Goal: Task Accomplishment & Management: Use online tool/utility

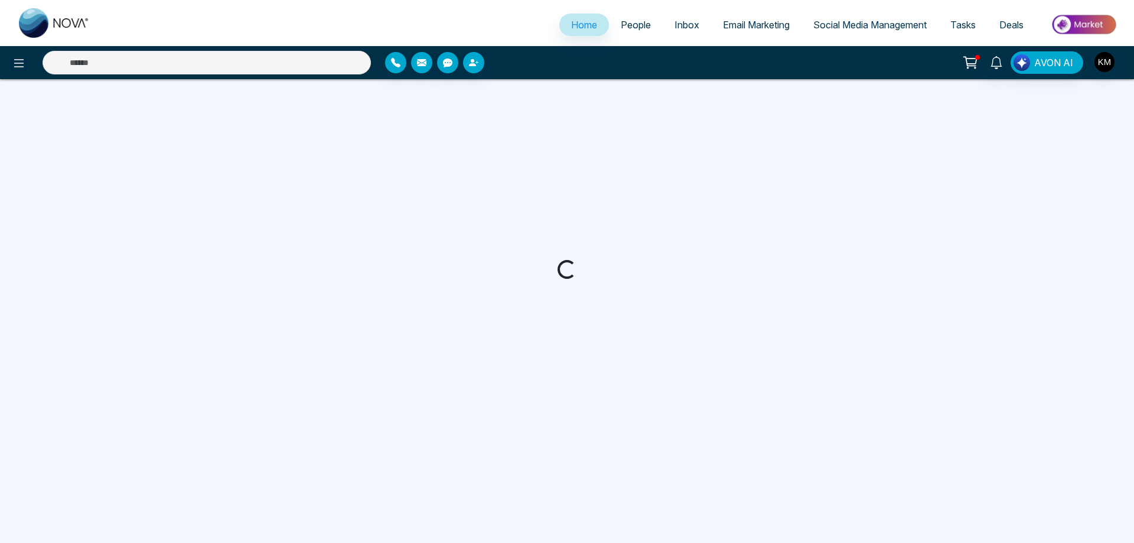
select select "*"
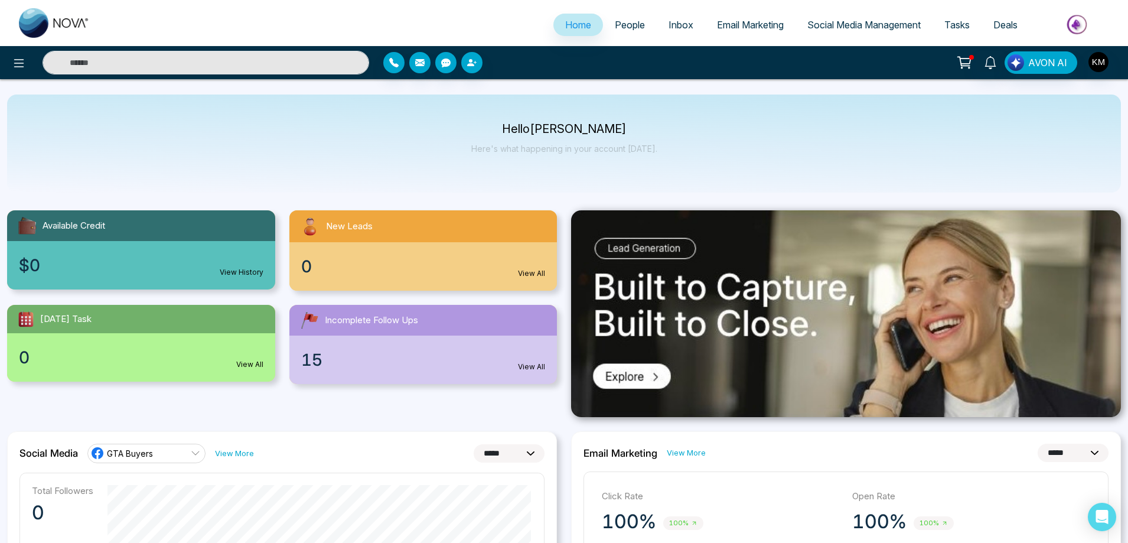
click at [754, 19] on span "Email Marketing" at bounding box center [750, 25] width 67 height 12
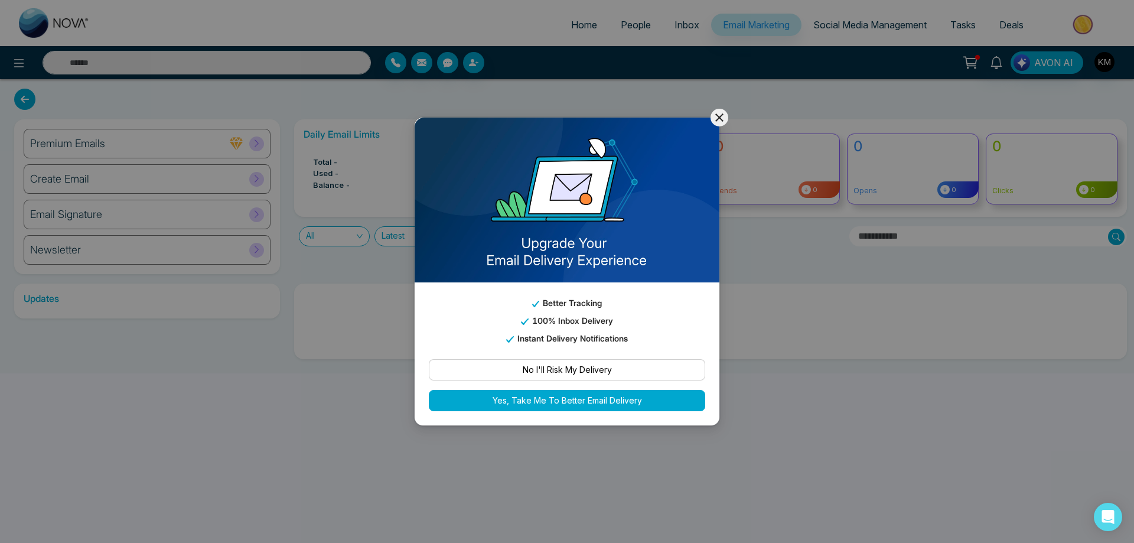
click at [718, 112] on icon at bounding box center [719, 117] width 14 height 14
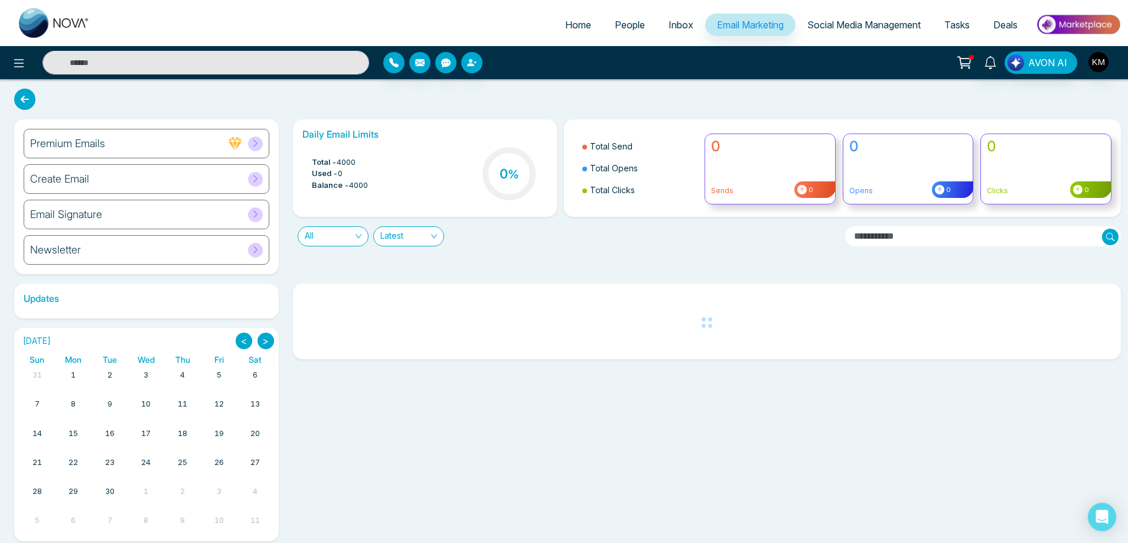
click at [113, 177] on div "Create Email" at bounding box center [147, 179] width 246 height 30
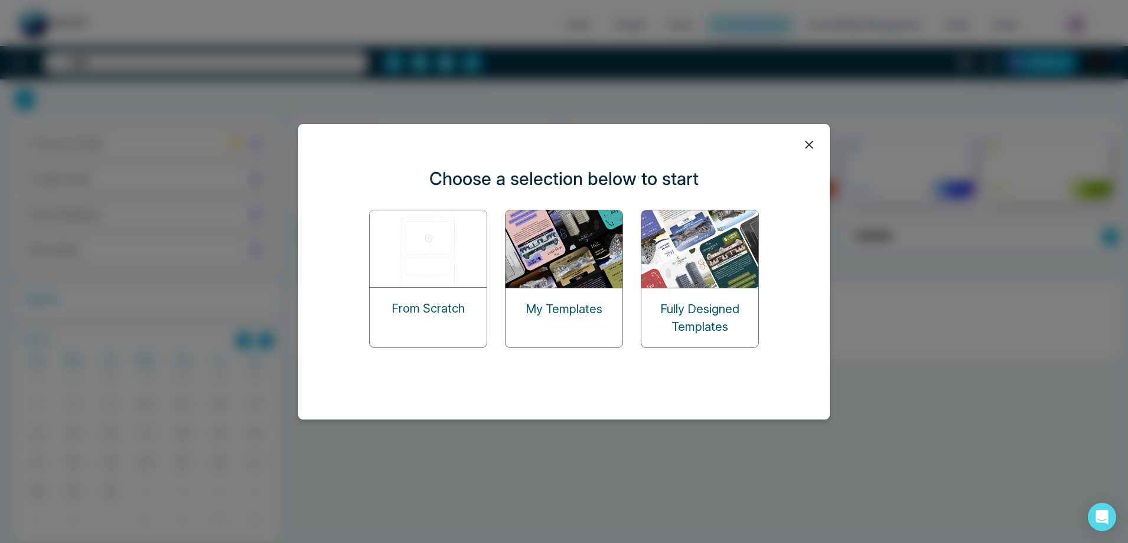
click at [516, 264] on img at bounding box center [565, 248] width 118 height 77
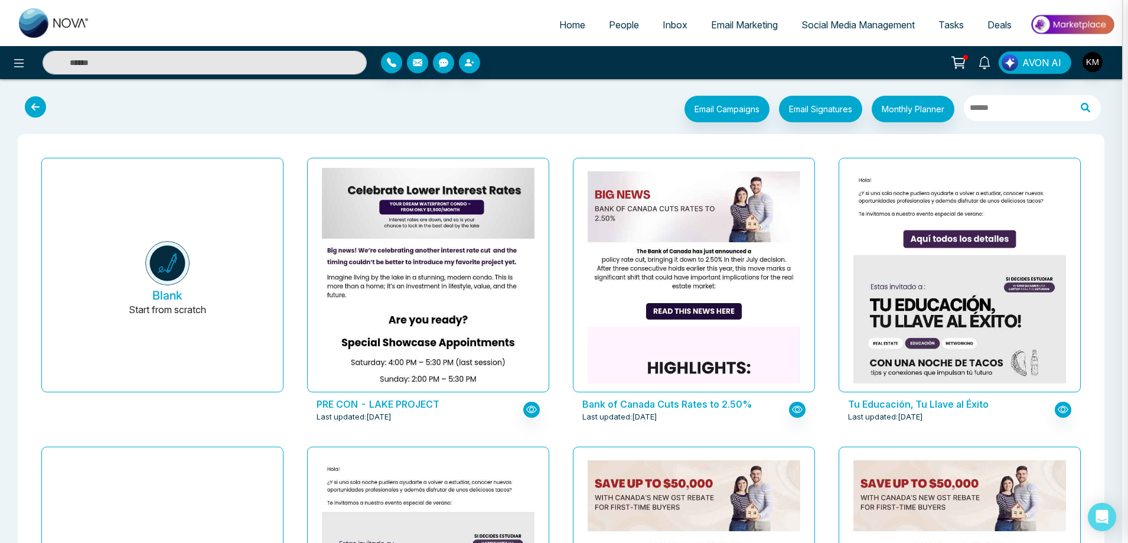
drag, startPoint x: 425, startPoint y: 284, endPoint x: 370, endPoint y: 1, distance: 287.8
click at [428, 284] on div at bounding box center [564, 271] width 1128 height 543
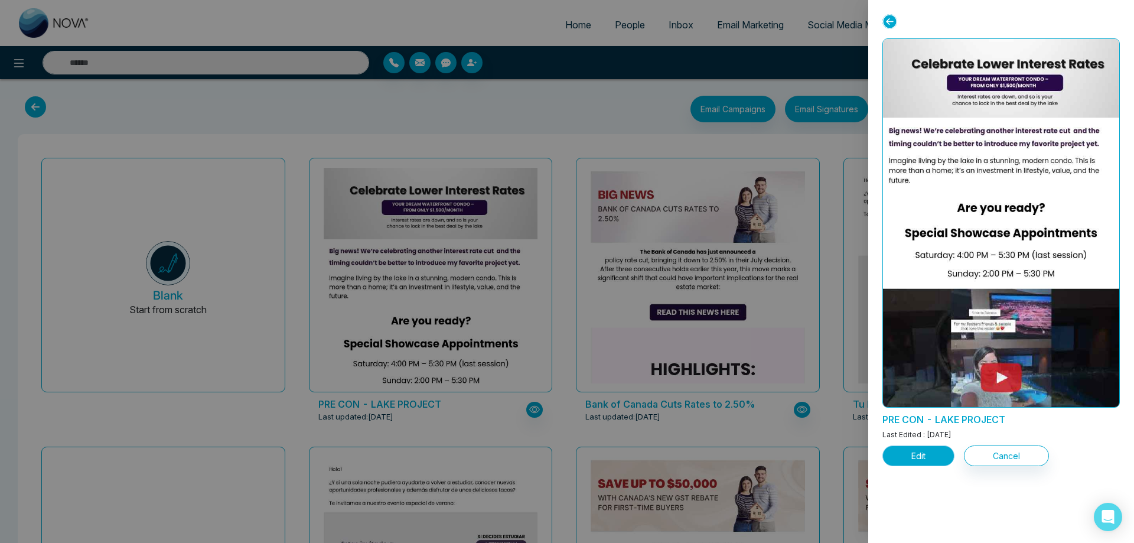
click at [925, 454] on button "Edit" at bounding box center [919, 455] width 72 height 21
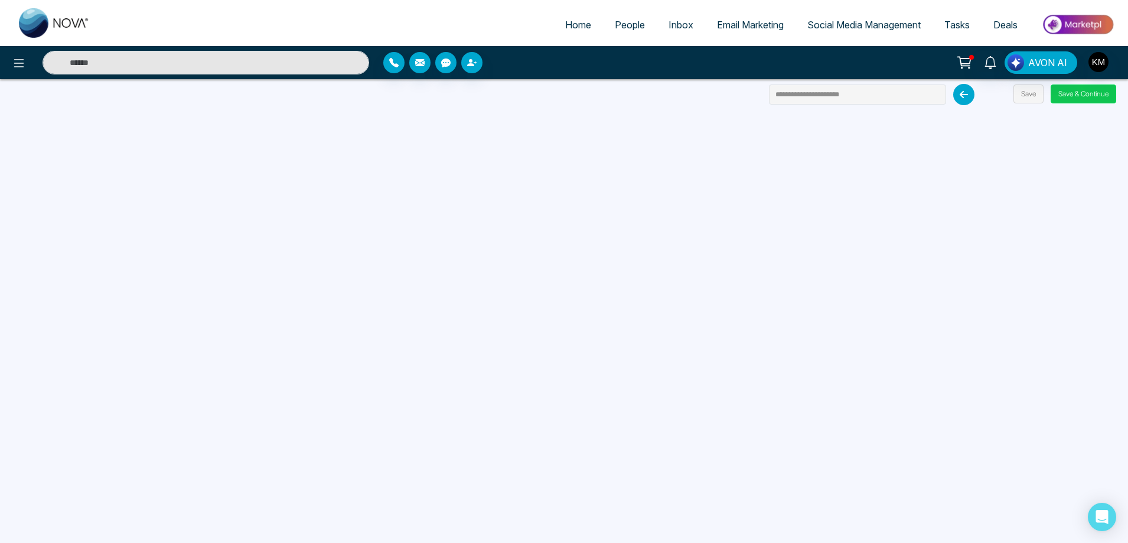
click at [1068, 91] on button "Save & Continue" at bounding box center [1084, 93] width 66 height 19
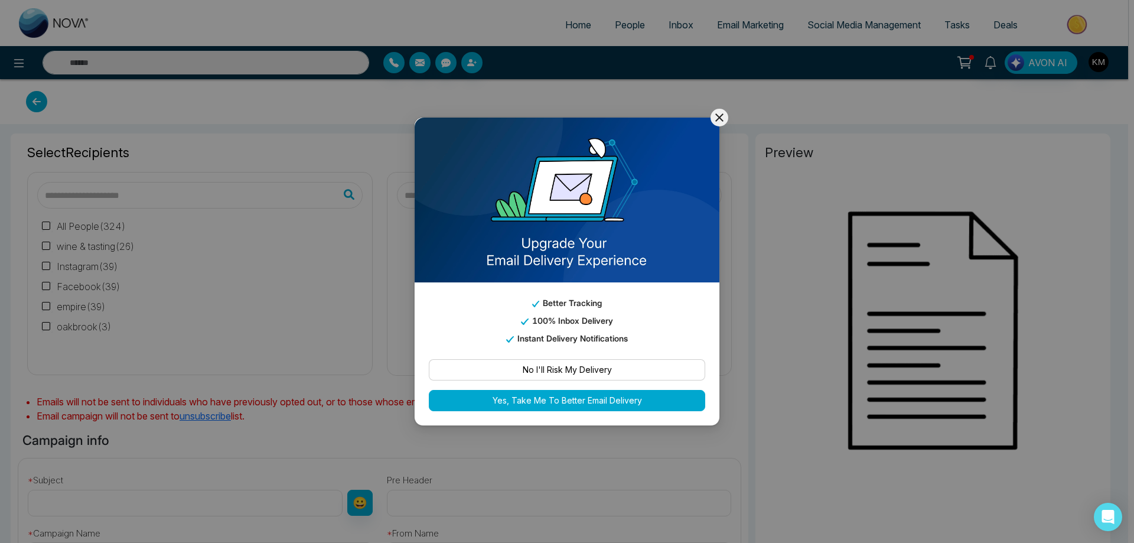
click at [718, 115] on icon at bounding box center [719, 117] width 8 height 8
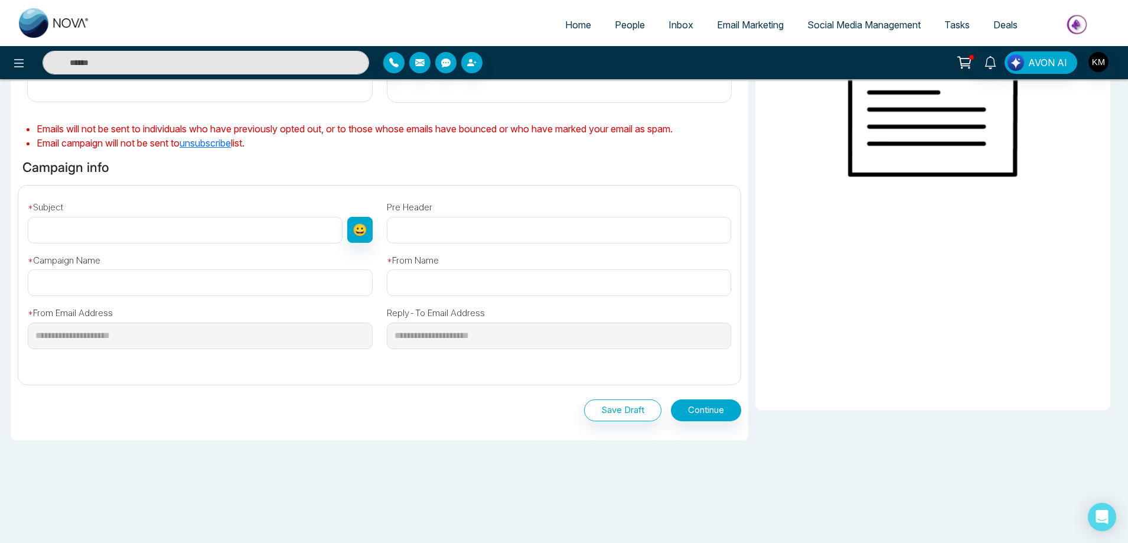
type input "**********"
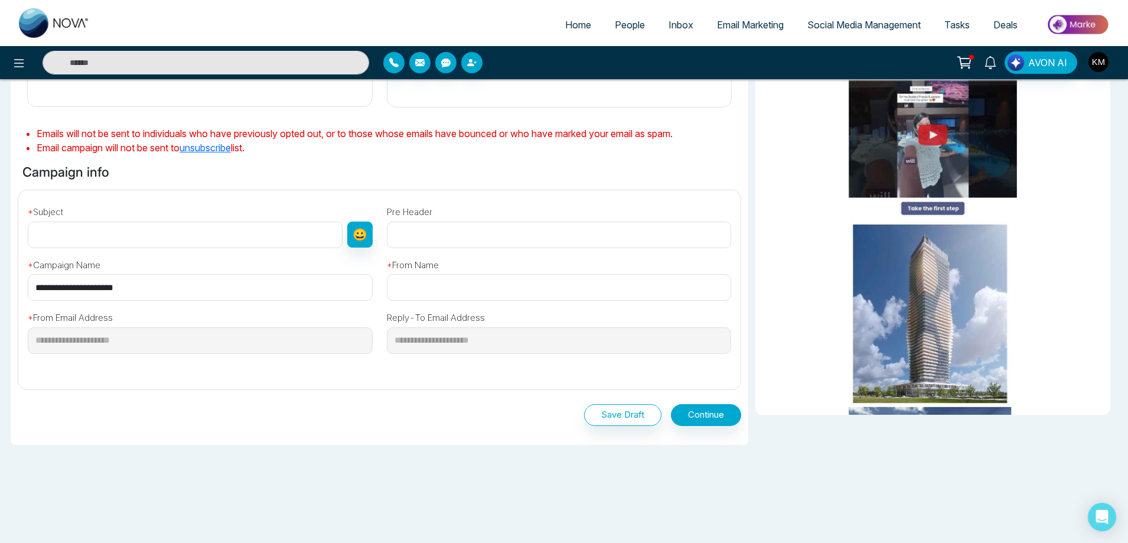
scroll to position [278, 0]
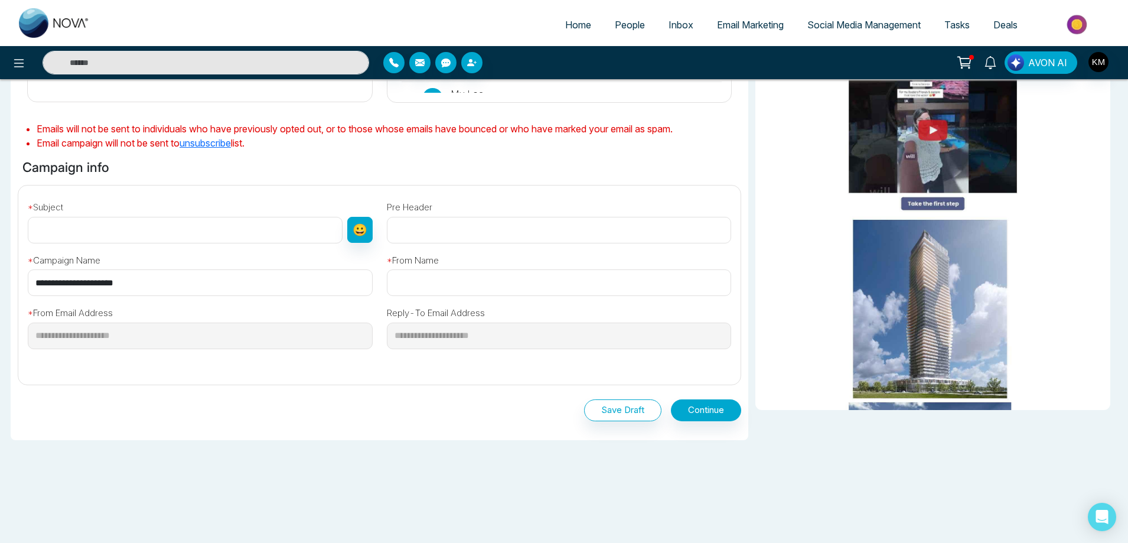
click at [209, 221] on input "text" at bounding box center [185, 230] width 315 height 27
click at [326, 216] on div "* Subject 😀" at bounding box center [200, 219] width 359 height 48
click at [497, 226] on input "text" at bounding box center [559, 230] width 345 height 27
click at [489, 200] on div "Pre Header" at bounding box center [559, 219] width 359 height 48
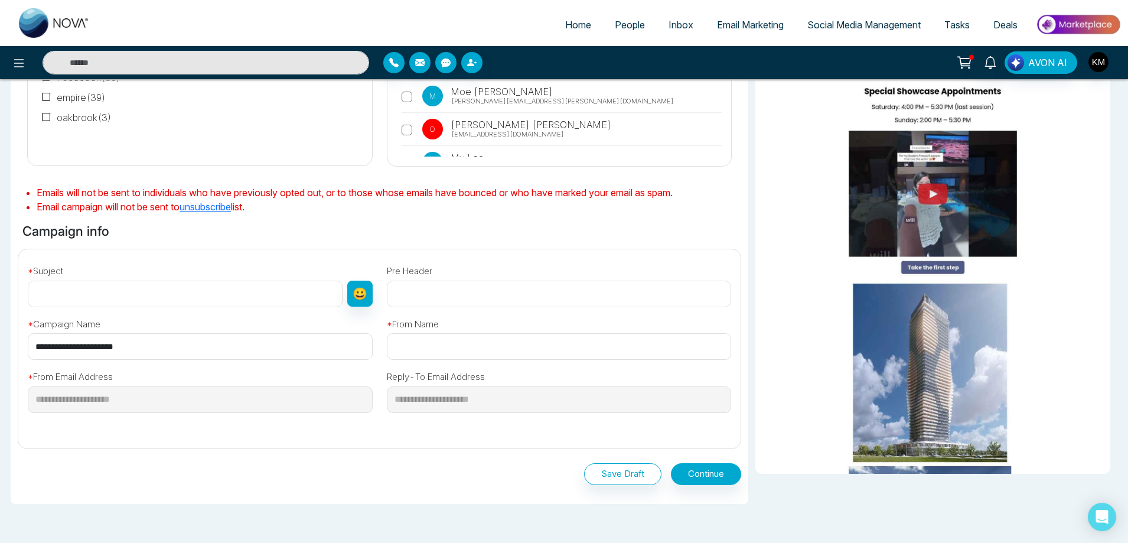
scroll to position [160, 0]
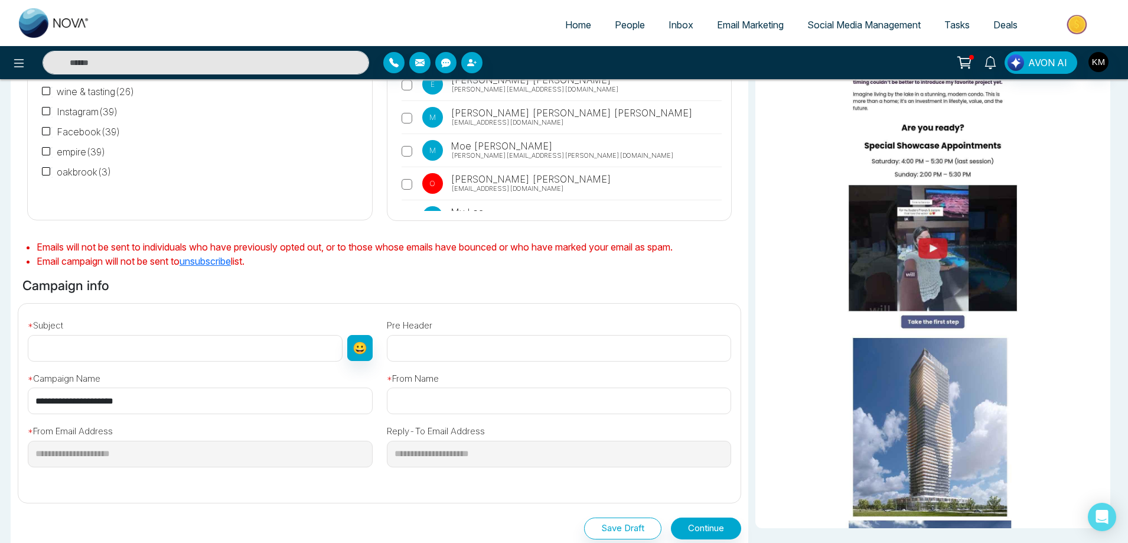
click at [276, 346] on input "text" at bounding box center [185, 348] width 315 height 27
paste input "**********"
type input "**********"
click at [462, 352] on input "text" at bounding box center [559, 348] width 345 height 27
paste input "**********"
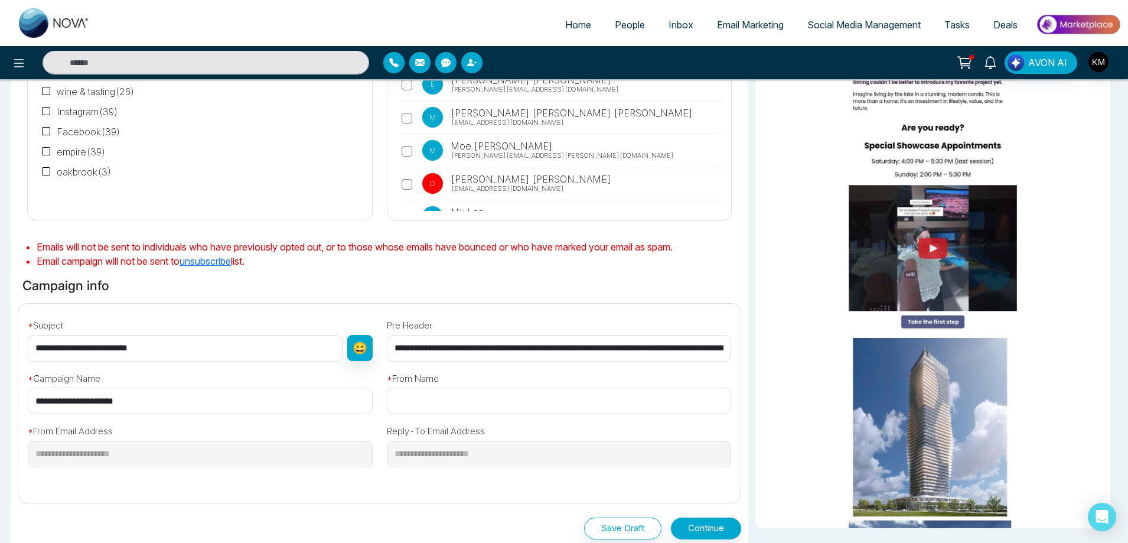
scroll to position [0, 347]
click at [419, 346] on input "**********" at bounding box center [559, 348] width 345 height 27
type input "**********"
click at [531, 401] on input "text" at bounding box center [559, 401] width 345 height 27
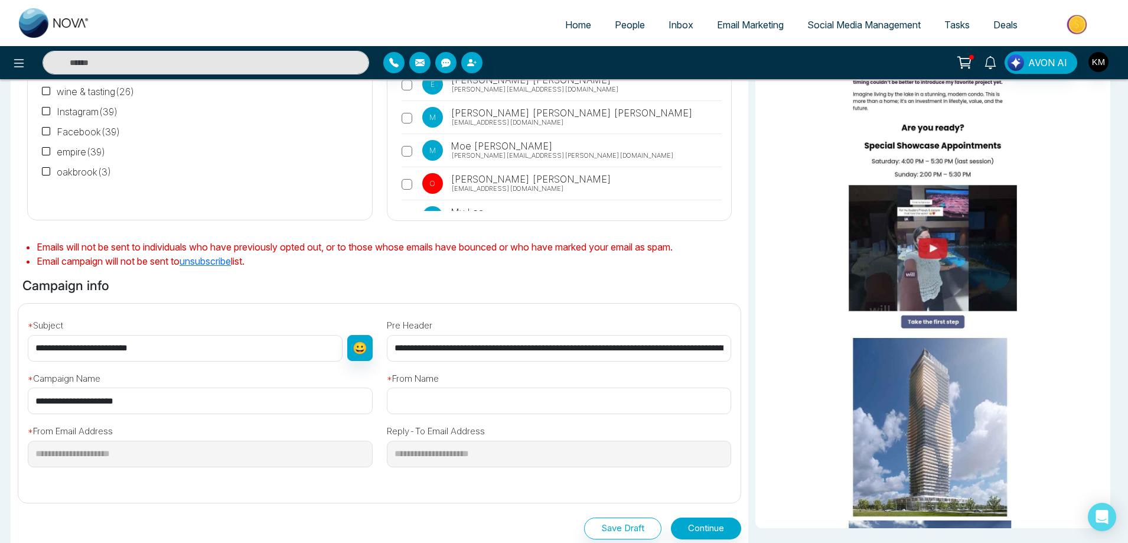
click at [488, 413] on input "text" at bounding box center [559, 401] width 345 height 27
click at [492, 406] on input "text" at bounding box center [559, 401] width 345 height 27
click at [418, 402] on input "text" at bounding box center [559, 401] width 345 height 27
type input "*"
click at [477, 485] on div "**********" at bounding box center [379, 399] width 737 height 190
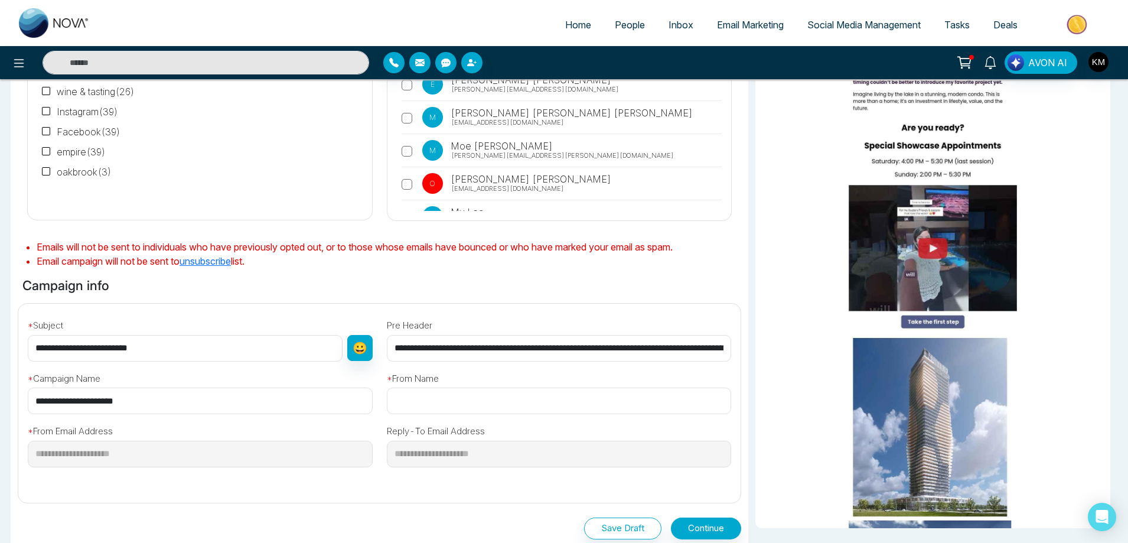
click at [477, 394] on input "text" at bounding box center [559, 401] width 345 height 27
type input "**********"
click at [731, 523] on button "Continue" at bounding box center [706, 529] width 70 height 22
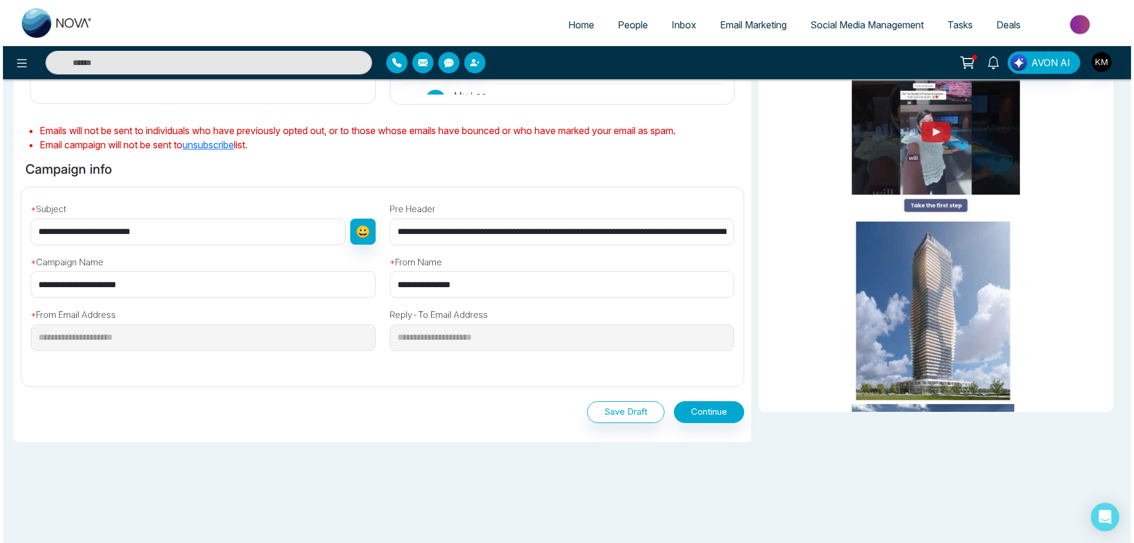
scroll to position [278, 0]
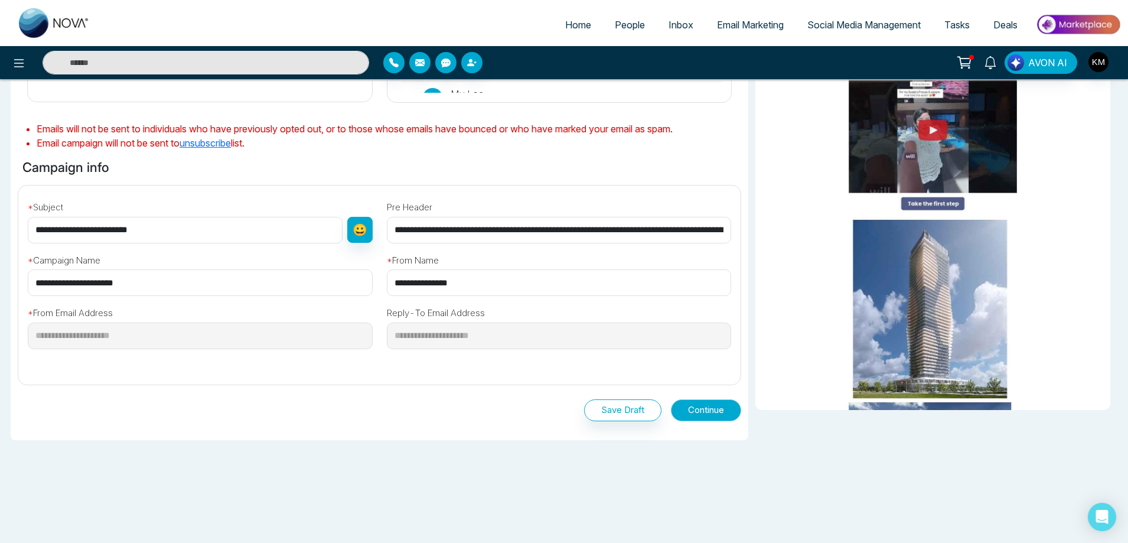
click at [708, 418] on button "Continue" at bounding box center [706, 410] width 70 height 22
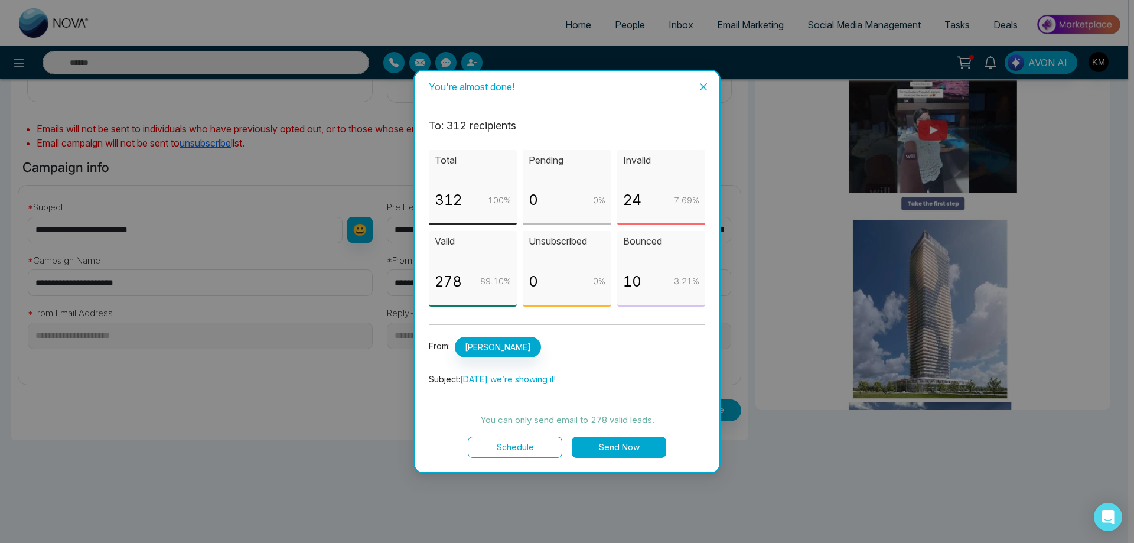
click at [630, 445] on button "Send Now" at bounding box center [619, 447] width 95 height 21
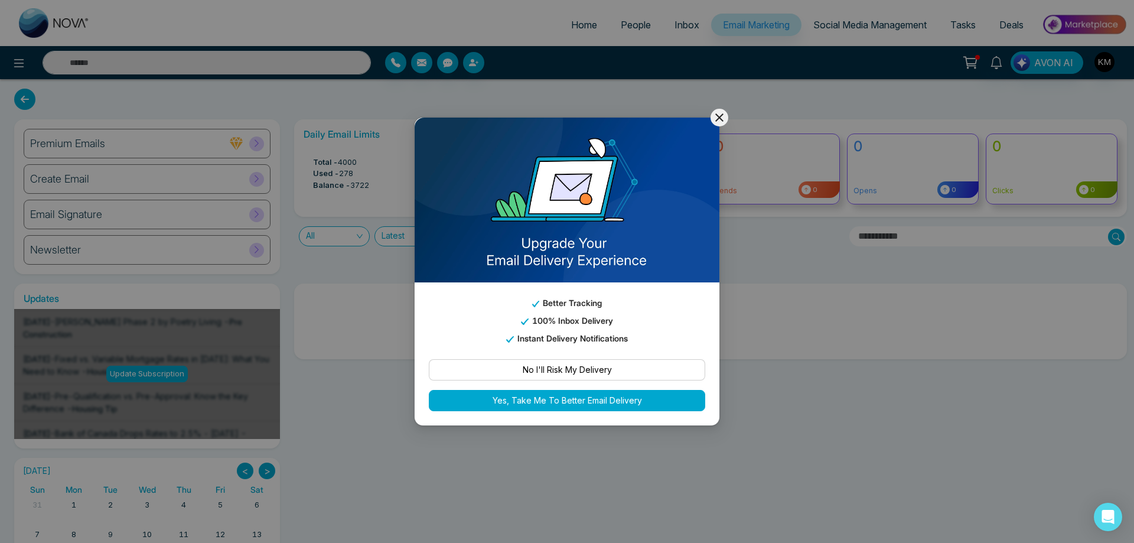
click at [721, 115] on icon at bounding box center [719, 117] width 8 height 8
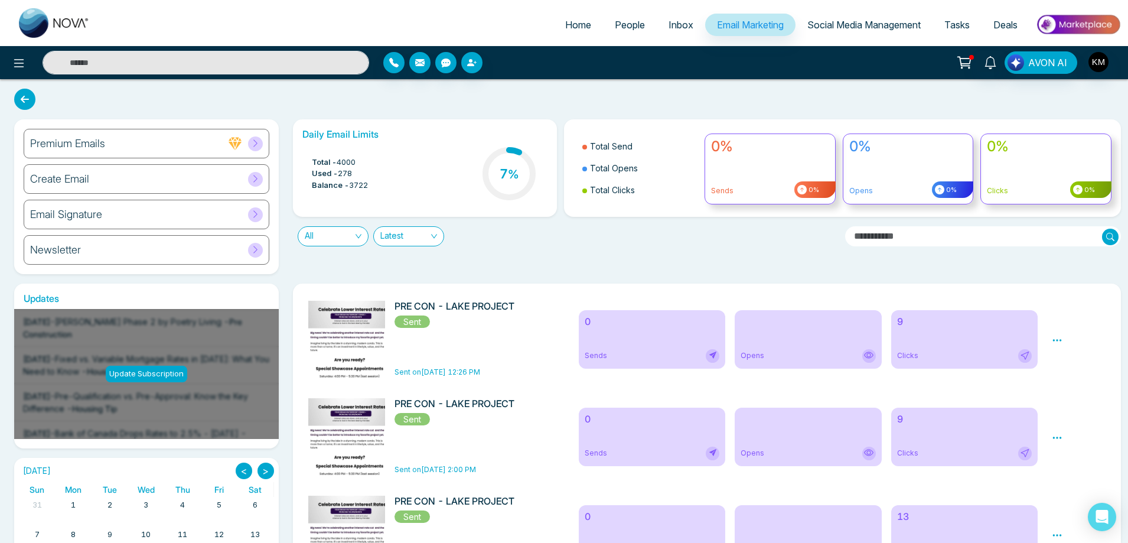
click at [754, 339] on div "Opens" at bounding box center [808, 339] width 147 height 58
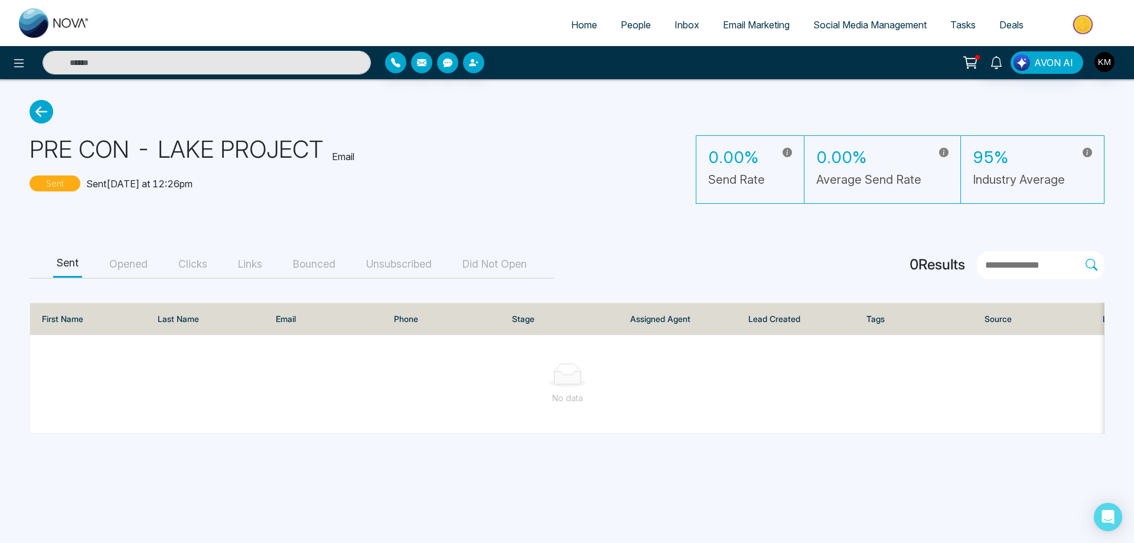
click at [129, 265] on button "Opened" at bounding box center [128, 264] width 45 height 27
click at [185, 261] on button "Clicks" at bounding box center [193, 264] width 36 height 27
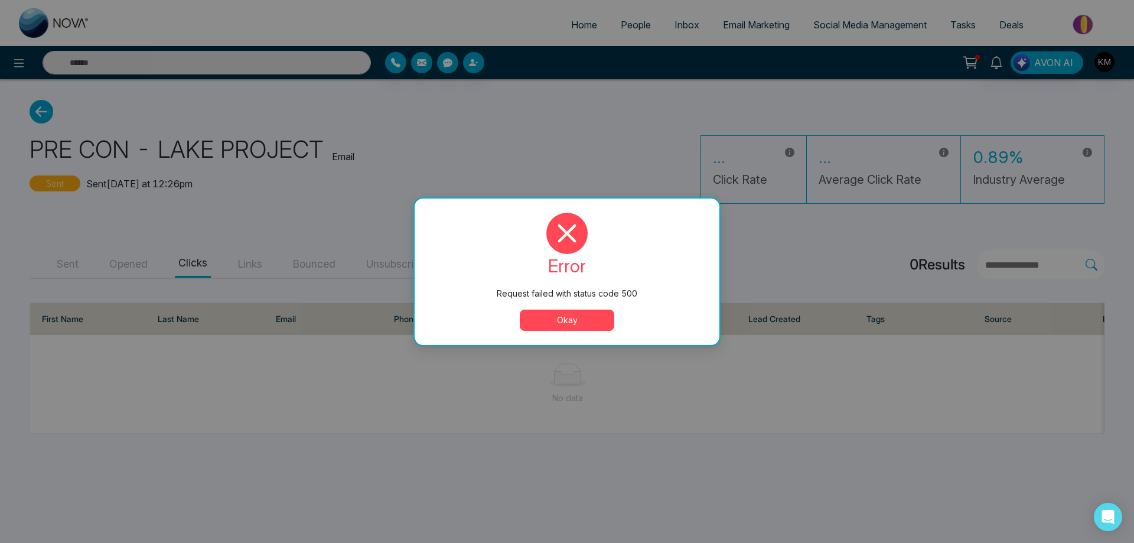
click at [594, 314] on button "Okay" at bounding box center [567, 320] width 95 height 21
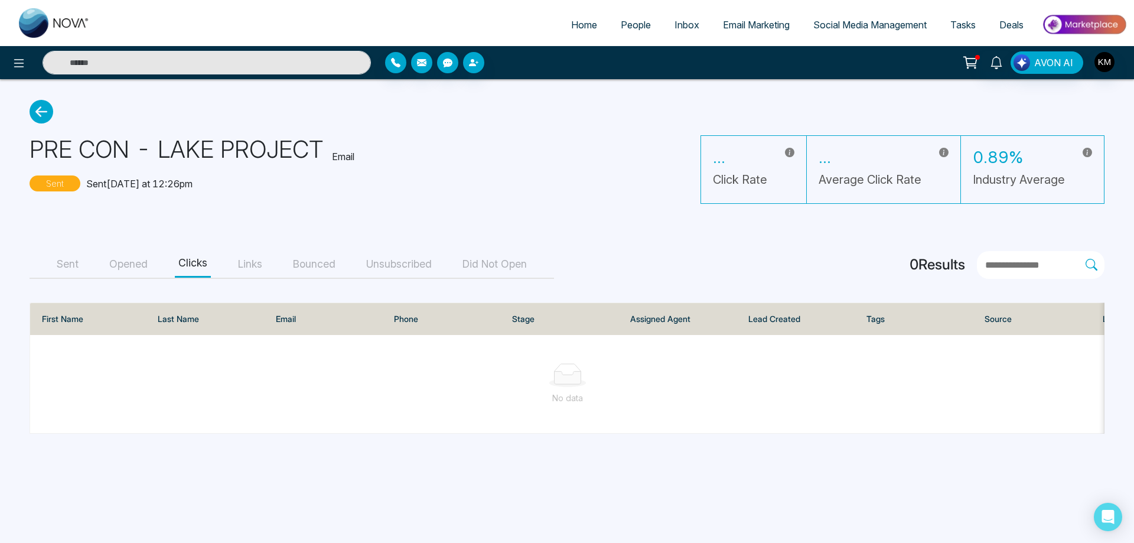
click at [231, 263] on div "Sent Opened Clicks Links Bounced Unsubscribed Did Not Open" at bounding box center [292, 265] width 525 height 28
click at [256, 267] on button "Links" at bounding box center [250, 264] width 31 height 27
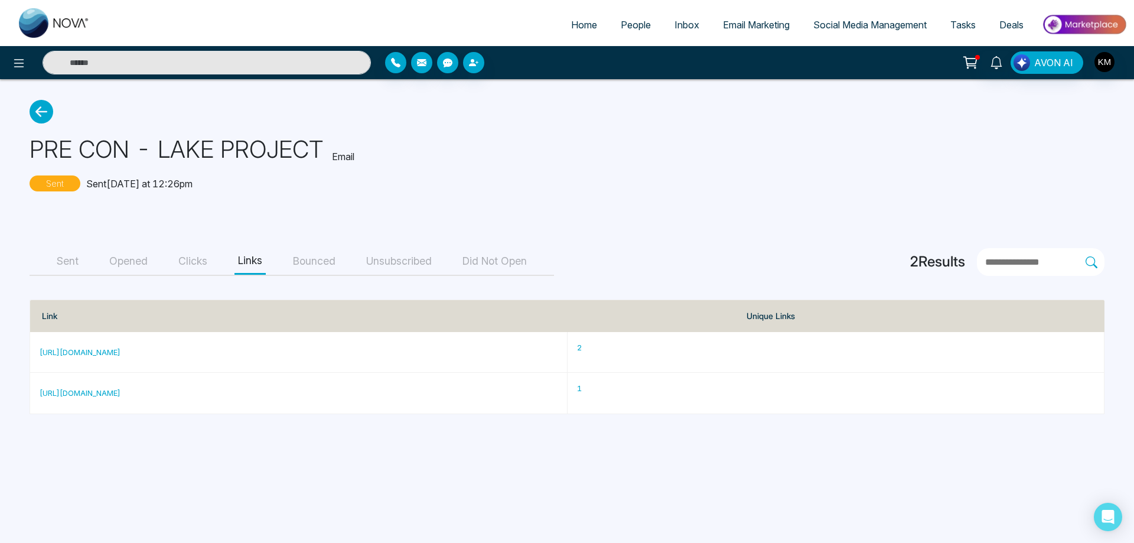
click at [343, 262] on div "Sent Opened Clicks Links Bounced Unsubscribed Did Not Open" at bounding box center [292, 262] width 525 height 28
click at [333, 258] on button "Bounced" at bounding box center [314, 261] width 50 height 27
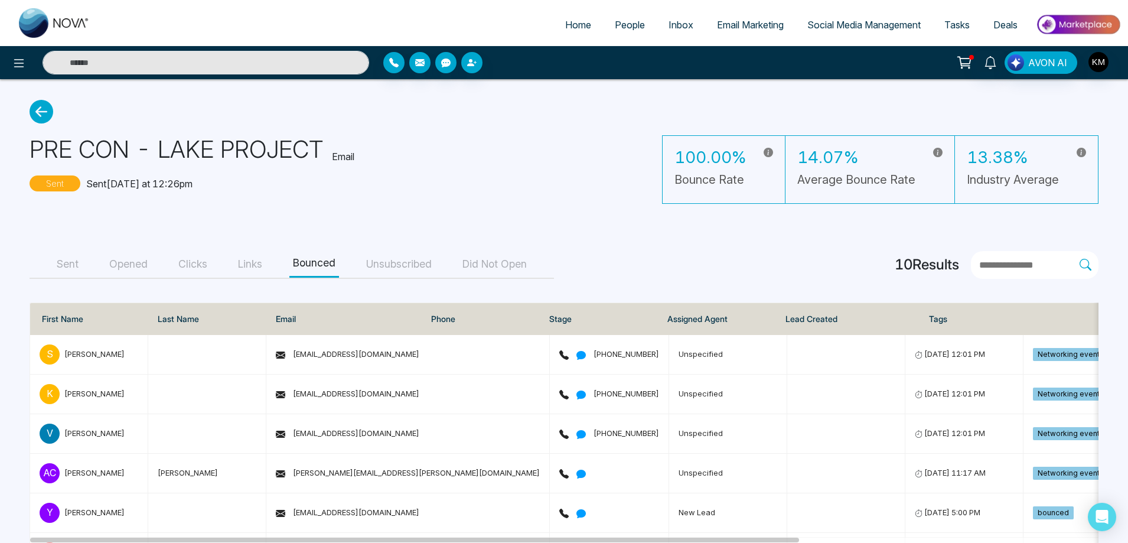
click at [418, 263] on button "Unsubscribed" at bounding box center [399, 264] width 73 height 27
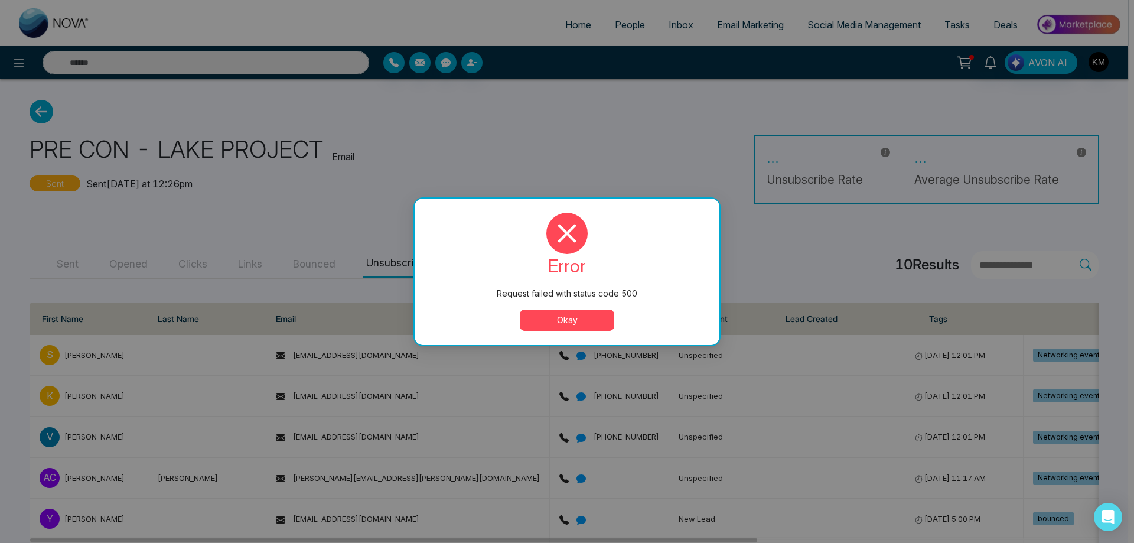
click at [548, 320] on button "Okay" at bounding box center [567, 320] width 95 height 21
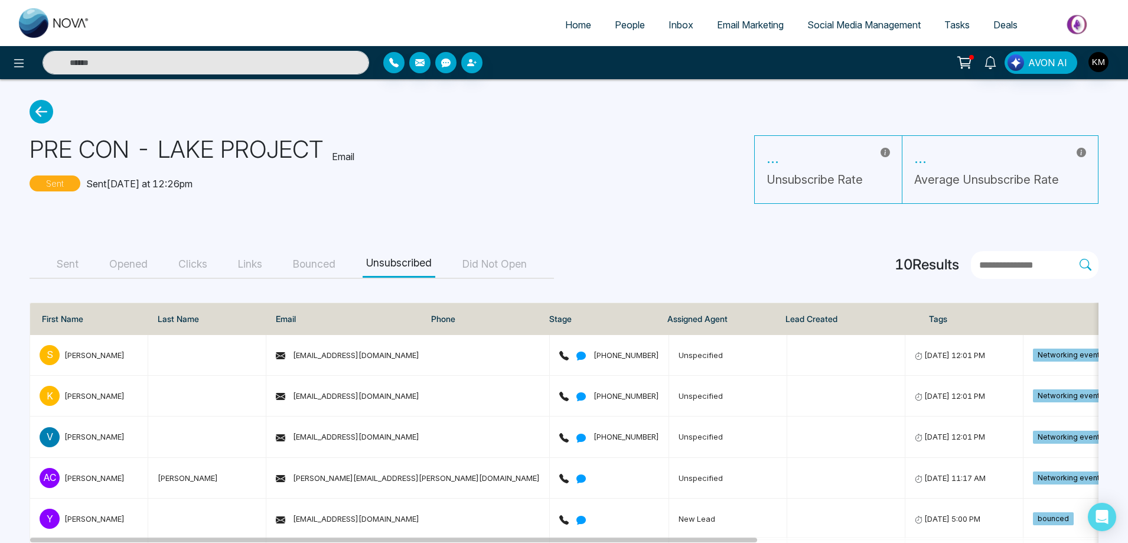
click at [517, 271] on button "Did Not Open" at bounding box center [494, 264] width 71 height 27
